Goal: Book appointment/travel/reservation

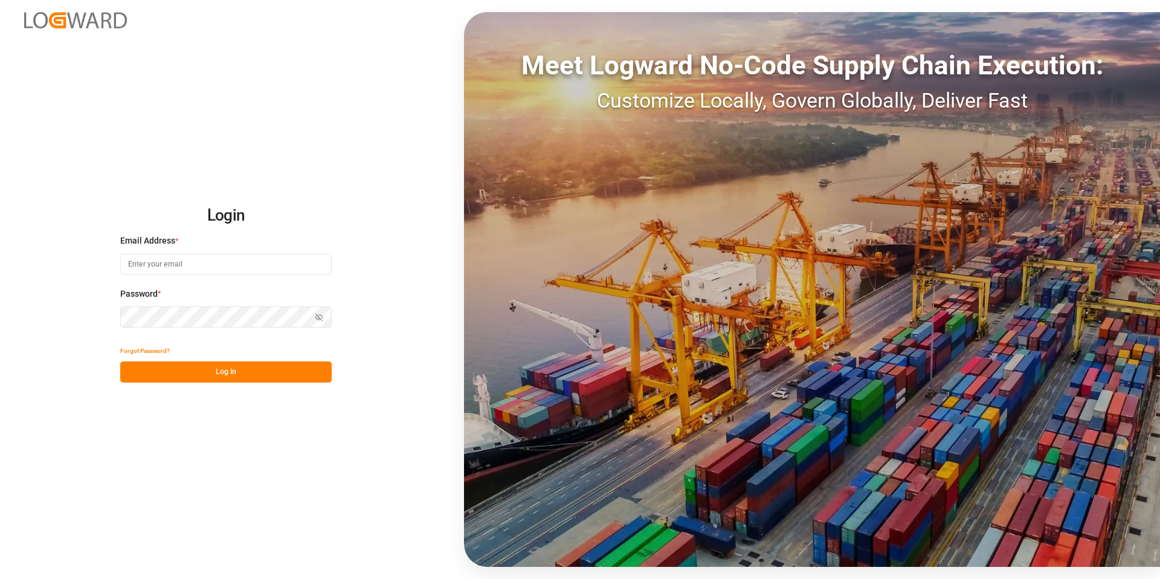
type input "[EMAIL_ADDRESS][DOMAIN_NAME]"
click at [242, 373] on button "Log In" at bounding box center [225, 371] width 211 height 21
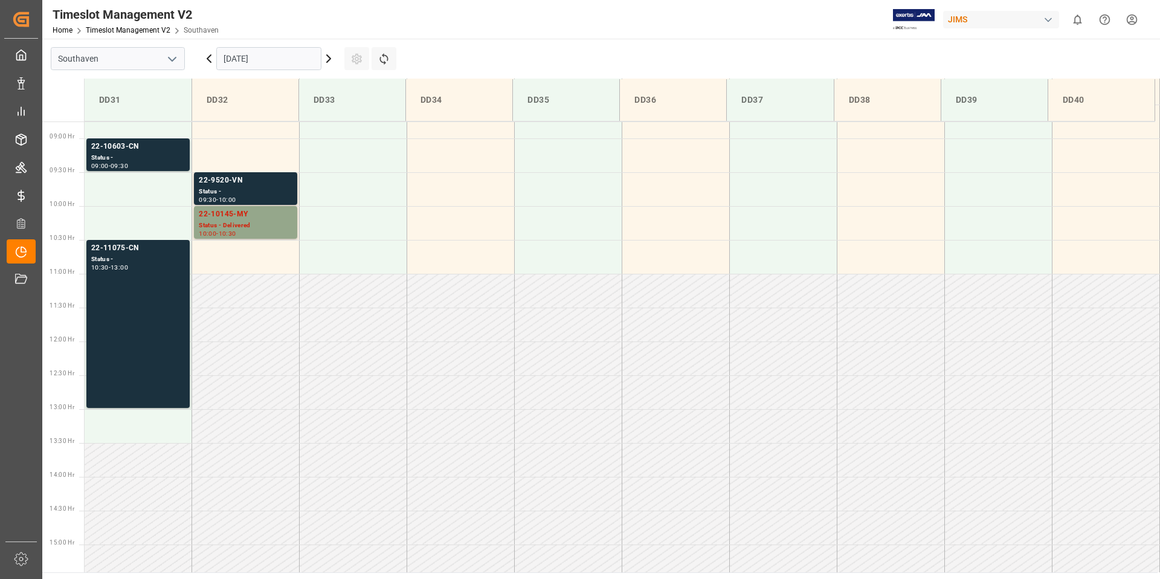
scroll to position [593, 0]
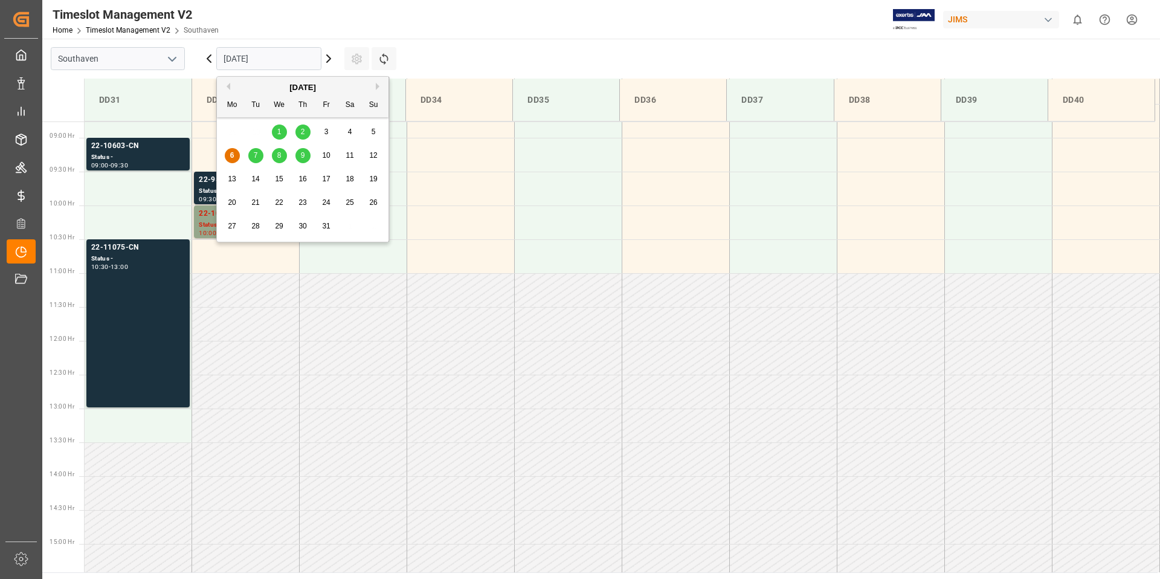
click at [268, 56] on input "[DATE]" at bounding box center [268, 58] width 105 height 23
click at [257, 155] on span "7" at bounding box center [256, 155] width 4 height 8
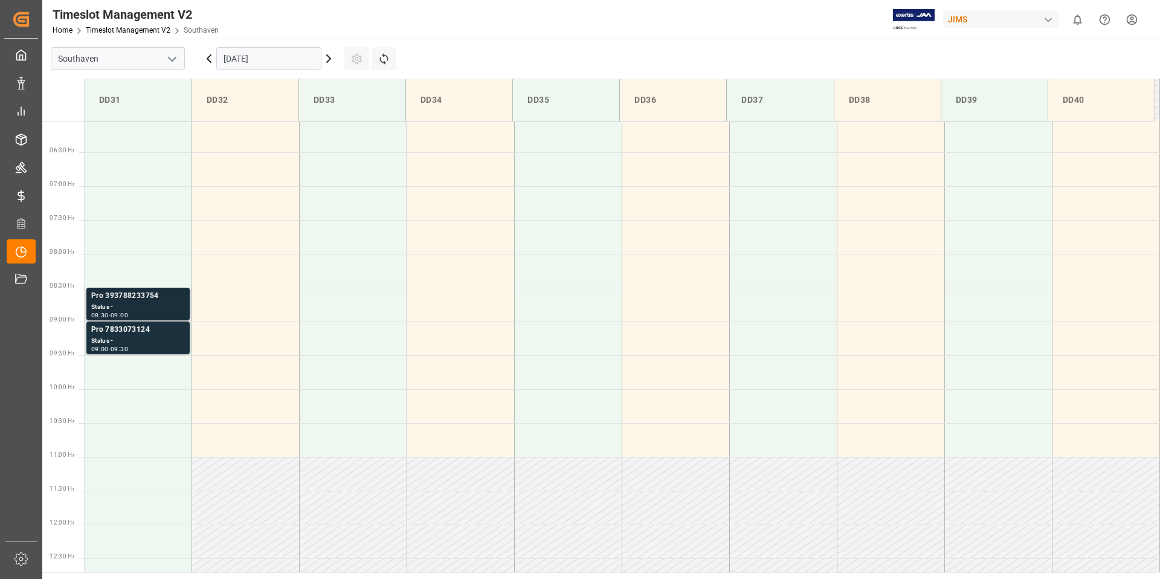
scroll to position [378, 0]
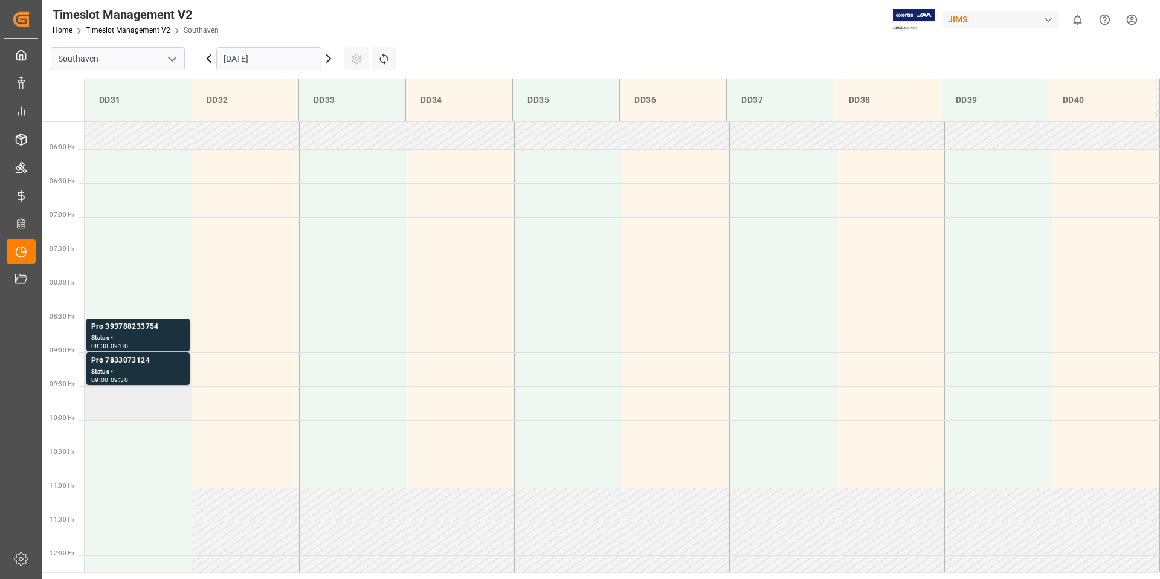
click at [111, 411] on td at bounding box center [139, 403] width 108 height 34
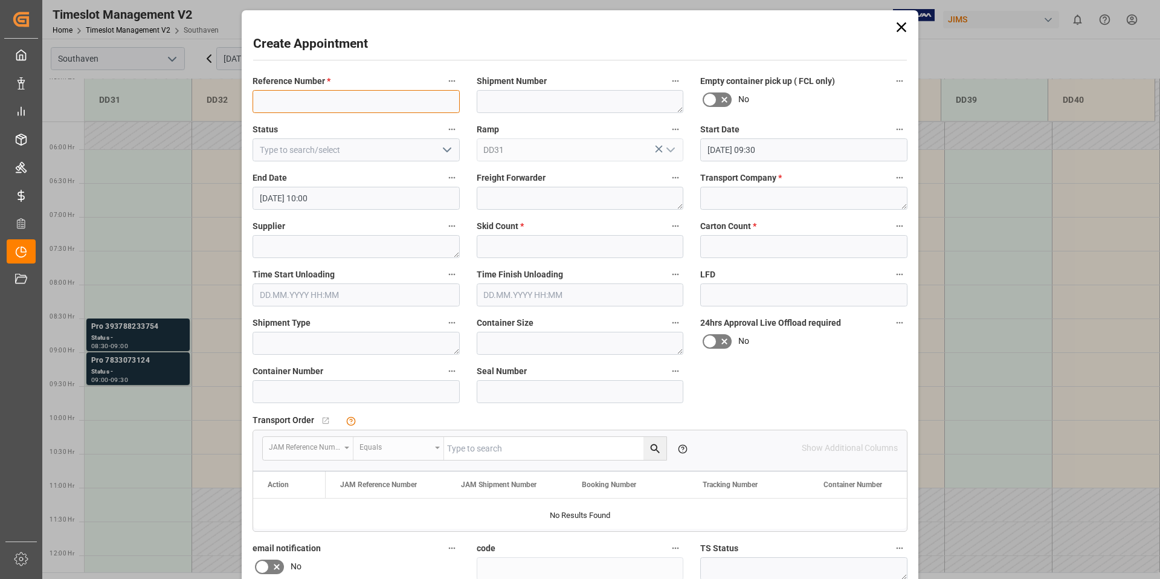
paste input "22-10280-TT"
type input "22-10280-TT"
click at [748, 195] on textarea at bounding box center [803, 198] width 207 height 23
type textarea "F&W"
type textarea "[GEOGRAPHIC_DATA]"
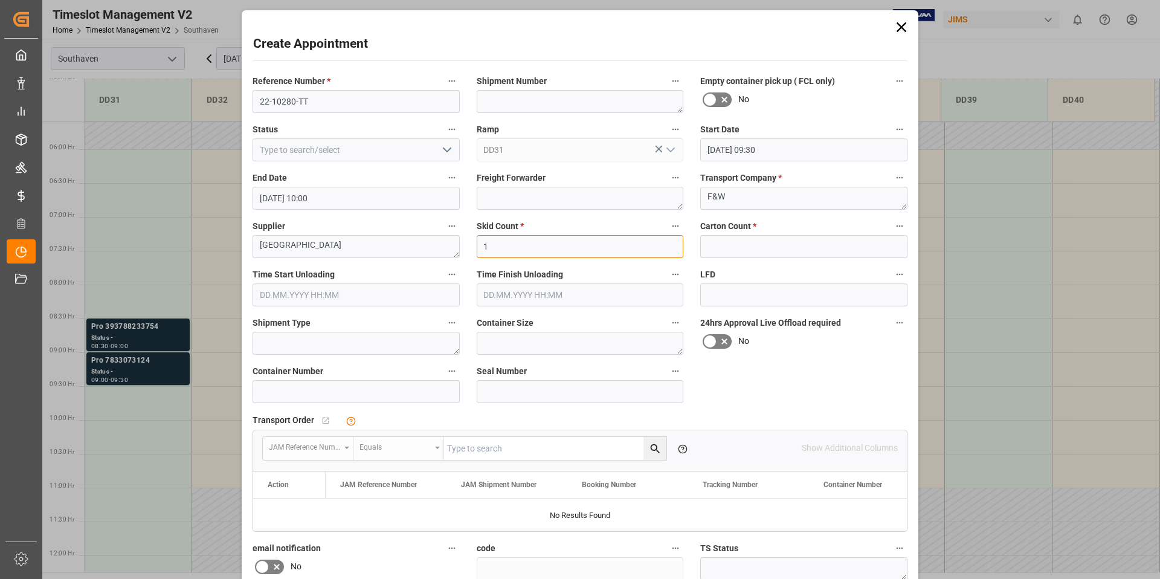
type input "1"
type input "2"
click at [714, 388] on div "Reference Number * 22-10280-TT Shipment Number Empty container pick up ( FCL on…" at bounding box center [580, 375] width 672 height 612
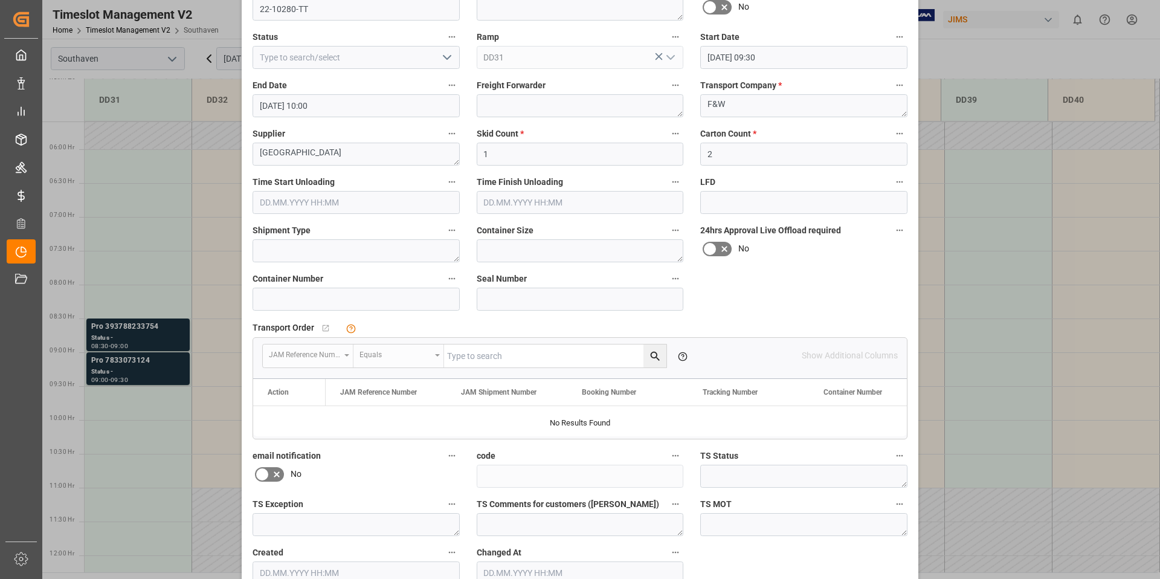
scroll to position [159, 0]
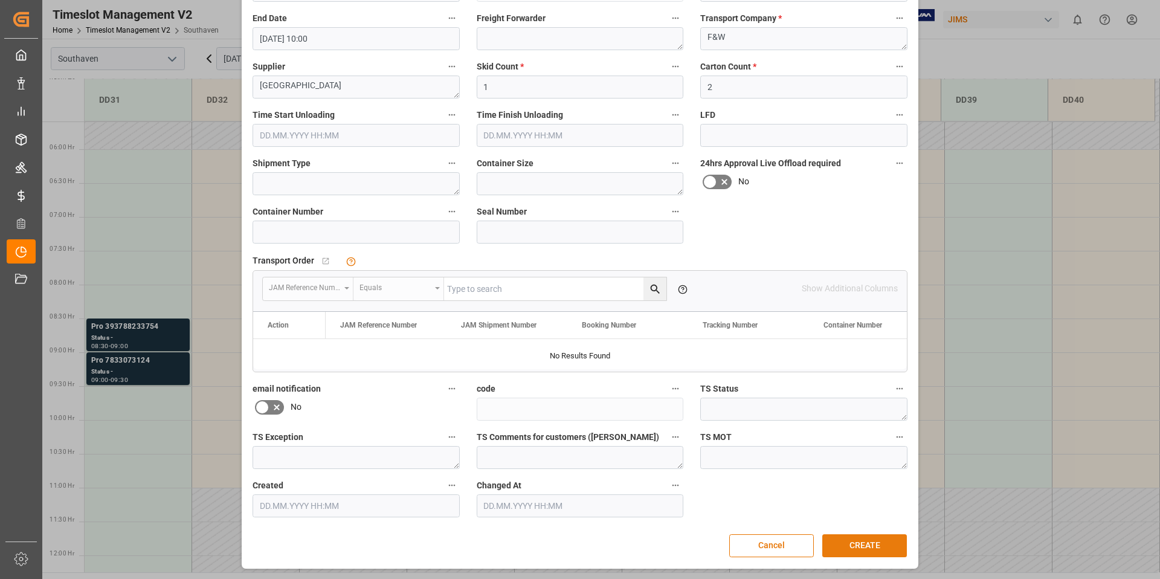
click at [875, 545] on button "CREATE" at bounding box center [864, 545] width 85 height 23
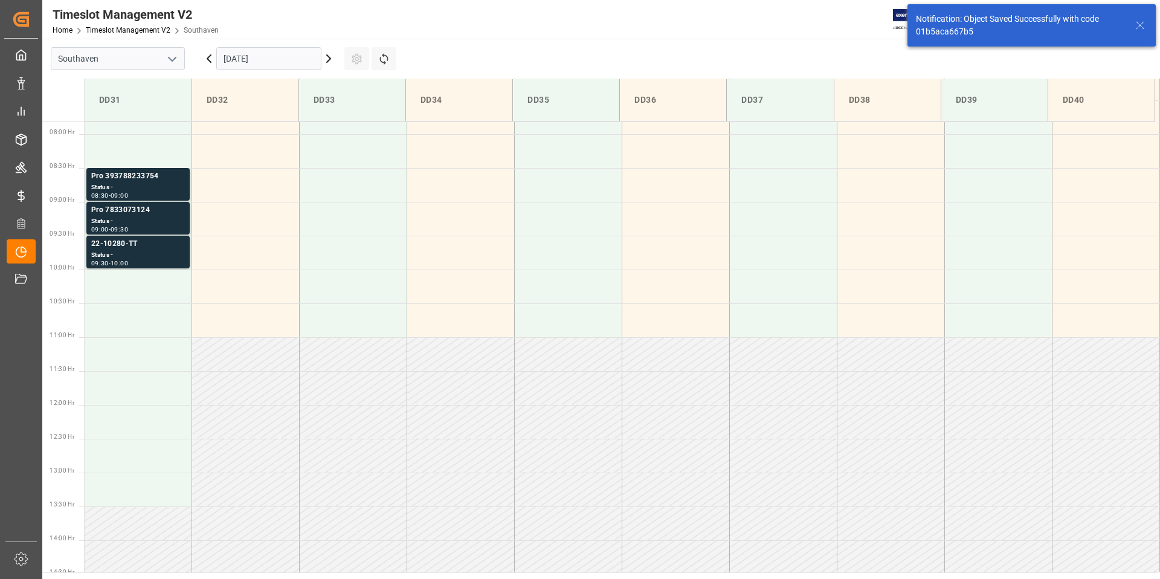
scroll to position [533, 0]
drag, startPoint x: 981, startPoint y: 34, endPoint x: 915, endPoint y: 33, distance: 65.9
click at [910, 33] on div "Notification: Object Saved Successfully with code 01b5aca667b5" at bounding box center [1031, 25] width 248 height 42
copy div "01b5aca667b5"
